Goal: Task Accomplishment & Management: Use online tool/utility

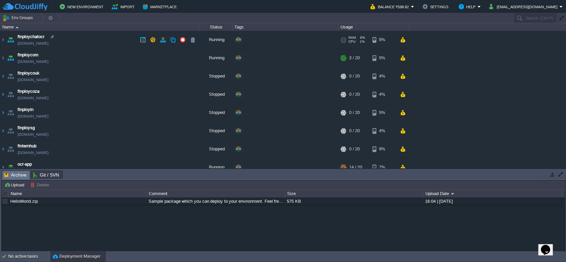
click at [5, 40] on td "finploychatocr [DOMAIN_NAME]" at bounding box center [99, 40] width 199 height 18
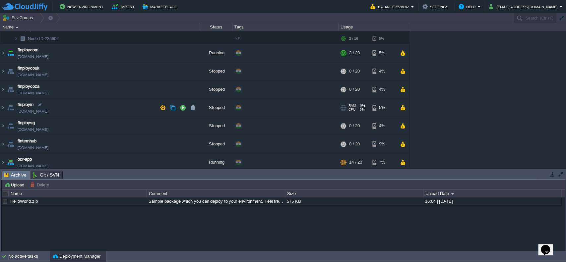
scroll to position [56, 0]
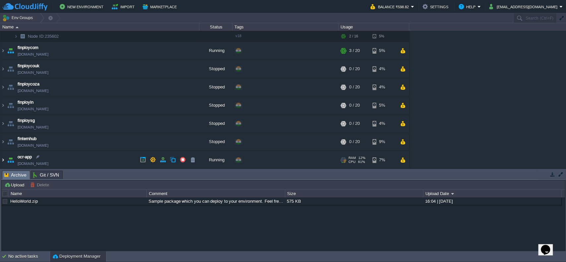
click at [2, 160] on img at bounding box center [2, 160] width 5 height 18
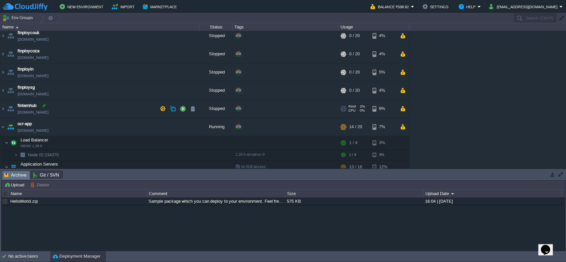
scroll to position [104, 0]
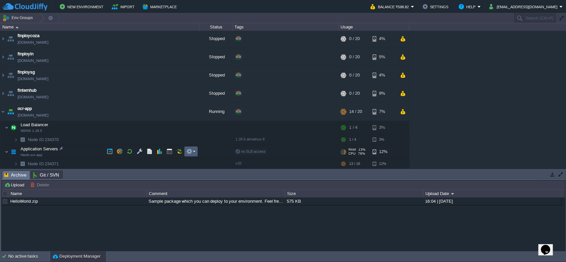
click at [186, 153] on td at bounding box center [190, 152] width 13 height 10
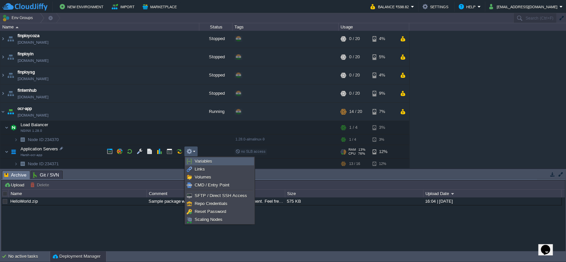
click at [192, 159] on link "Variables" at bounding box center [220, 161] width 68 height 7
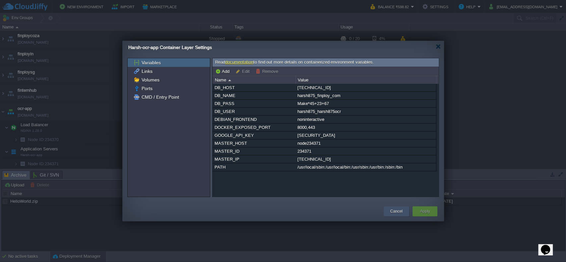
click at [387, 212] on div "Cancel" at bounding box center [397, 212] width 26 height 10
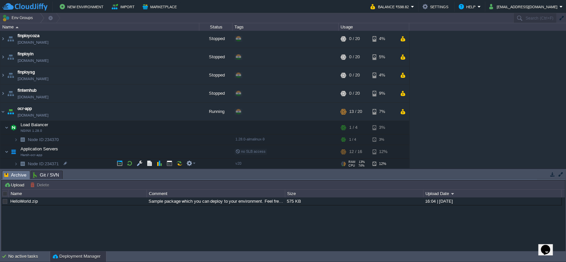
click at [14, 166] on td "Node ID: 234371" at bounding box center [99, 164] width 199 height 11
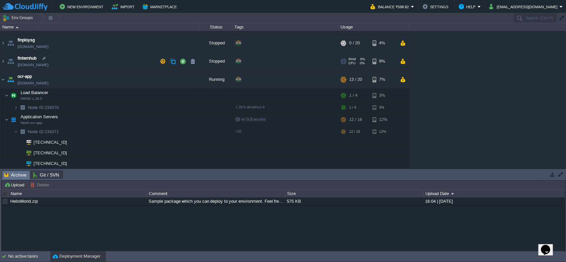
scroll to position [0, 0]
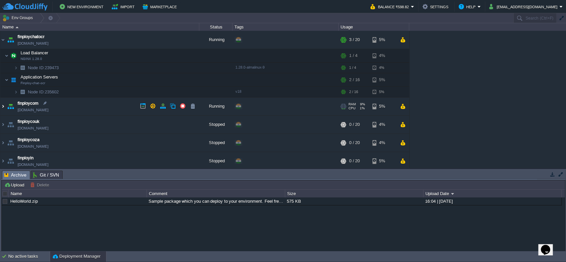
click at [1, 109] on img at bounding box center [2, 106] width 5 height 18
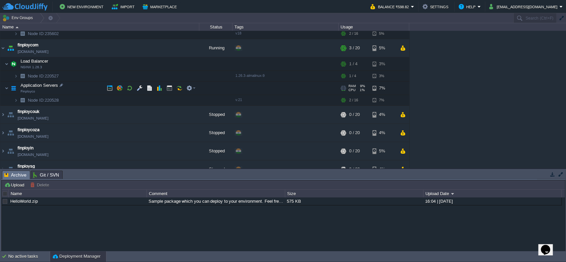
scroll to position [44, 0]
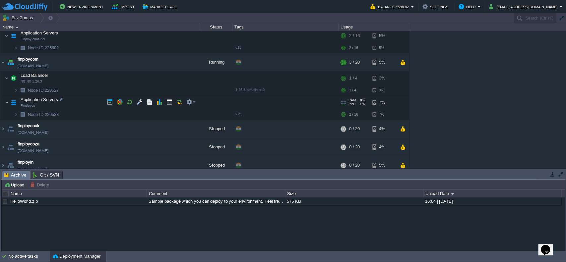
click at [7, 104] on img at bounding box center [7, 102] width 4 height 13
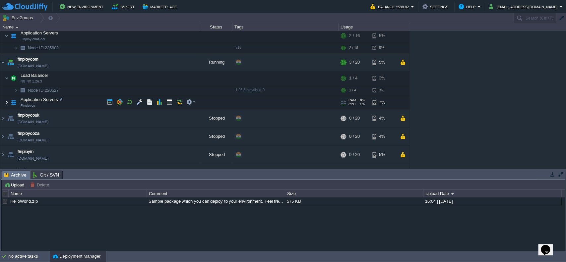
click at [7, 104] on img at bounding box center [7, 102] width 4 height 13
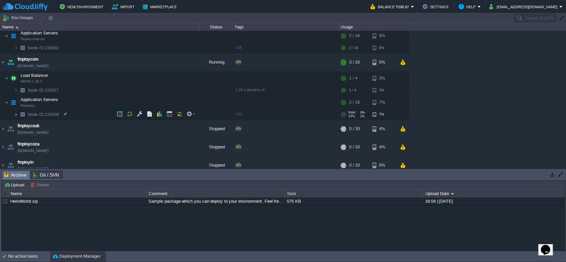
click at [14, 111] on img at bounding box center [16, 114] width 4 height 10
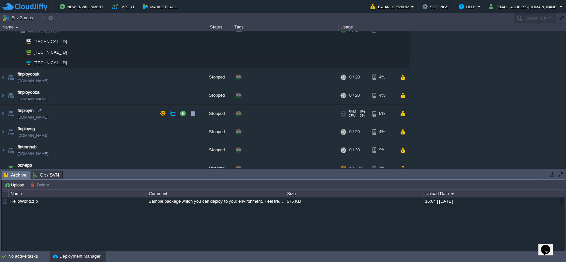
scroll to position [39, 0]
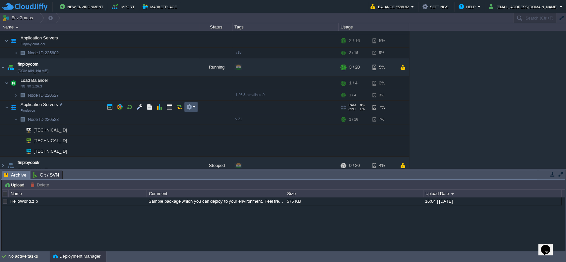
click at [188, 108] on button "button" at bounding box center [189, 107] width 6 height 6
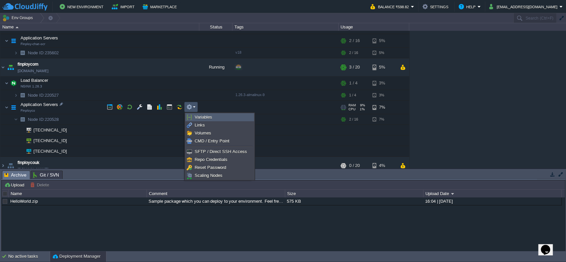
click at [204, 119] on span "Variables" at bounding box center [204, 117] width 18 height 5
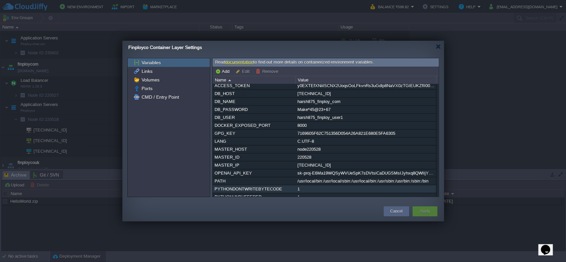
scroll to position [0, 0]
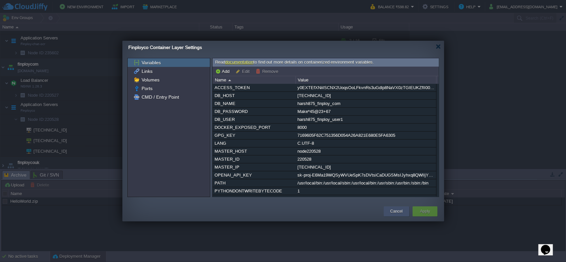
click at [394, 208] on button "Cancel" at bounding box center [396, 211] width 12 height 7
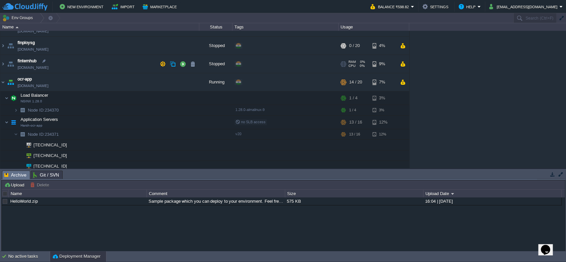
scroll to position [216, 0]
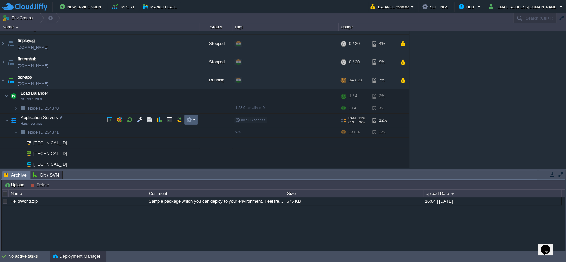
click at [190, 117] on button "button" at bounding box center [189, 120] width 6 height 6
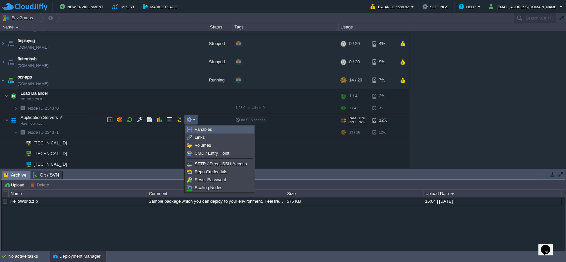
click at [196, 128] on span "Variables" at bounding box center [204, 129] width 18 height 5
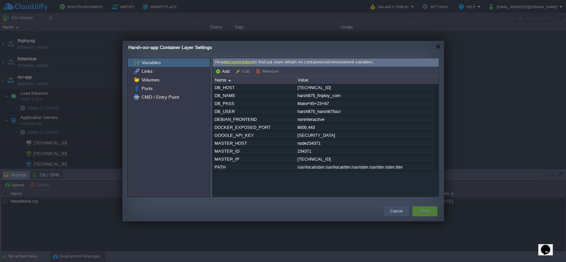
click at [401, 209] on button "Cancel" at bounding box center [396, 211] width 12 height 7
